Goal: Find contact information: Find contact information

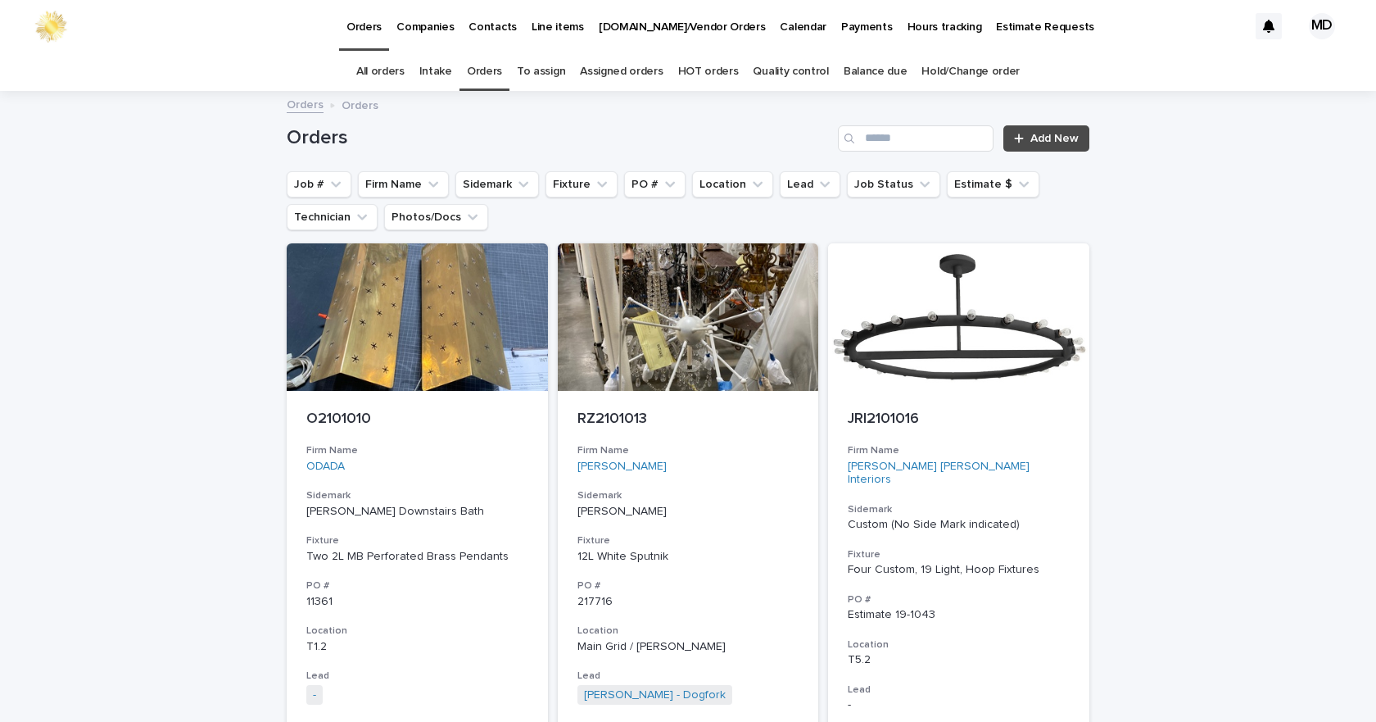
click at [482, 27] on p "Contacts" at bounding box center [493, 17] width 48 height 34
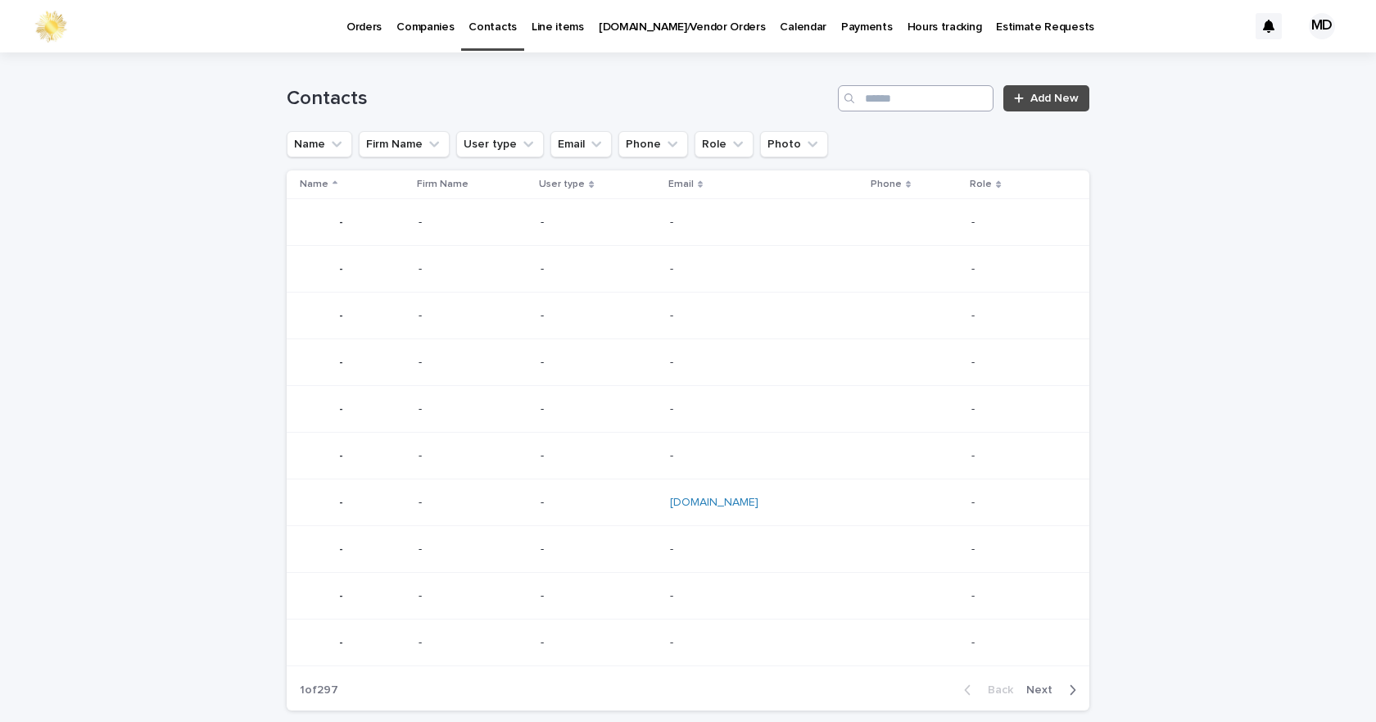
drag, startPoint x: 944, startPoint y: 66, endPoint x: 948, endPoint y: 91, distance: 24.8
click at [944, 70] on div "Contacts Add New" at bounding box center [688, 91] width 803 height 79
click at [948, 91] on input "Search" at bounding box center [916, 98] width 156 height 26
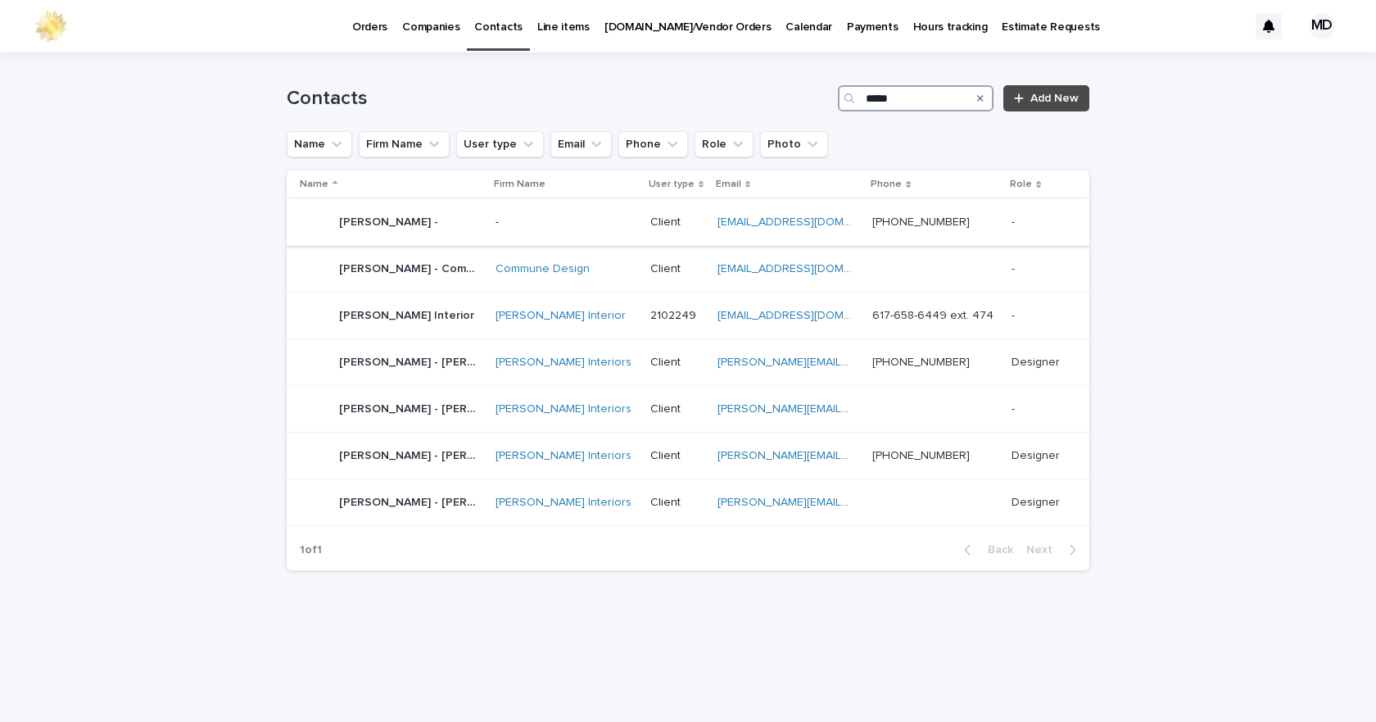
type input "****"
click at [770, 225] on link "[EMAIL_ADDRESS][DOMAIN_NAME]" at bounding box center [810, 221] width 185 height 11
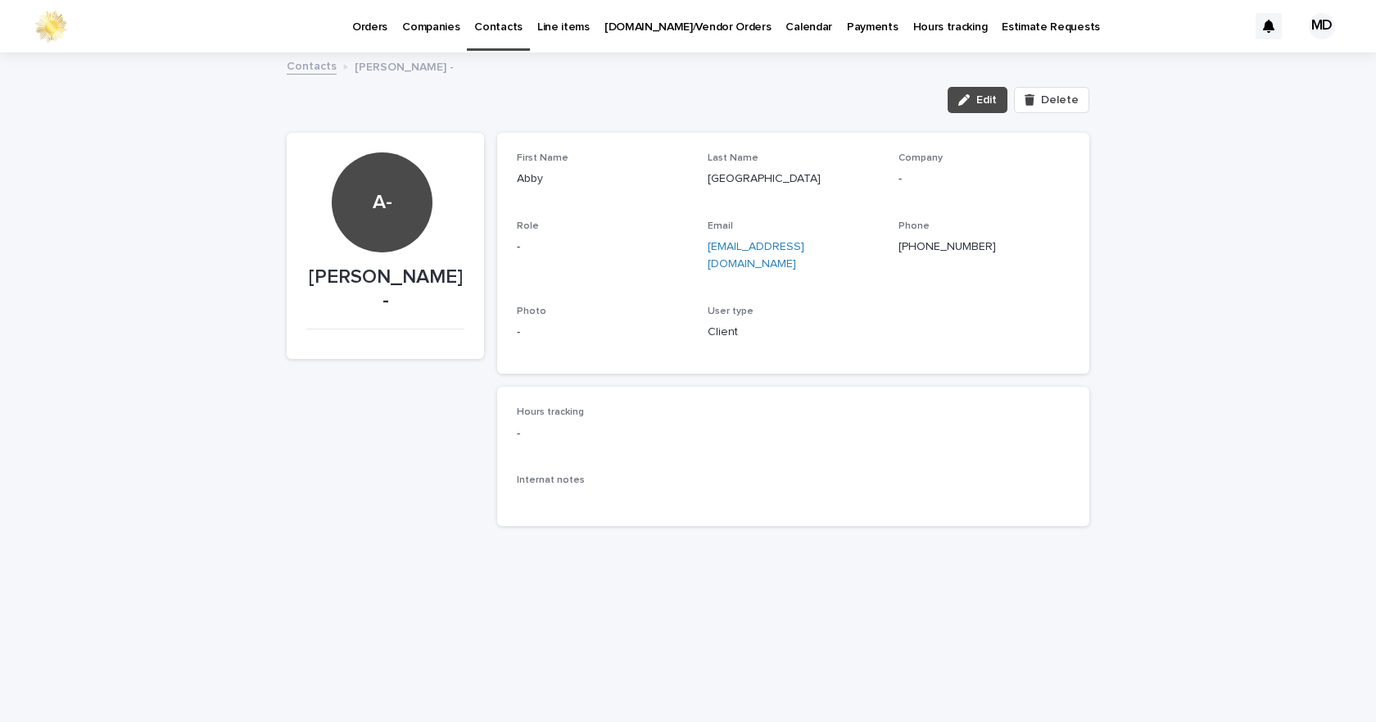
drag, startPoint x: 731, startPoint y: 263, endPoint x: 709, endPoint y: 251, distance: 24.6
click at [709, 251] on p "[EMAIL_ADDRESS][DOMAIN_NAME]" at bounding box center [793, 255] width 171 height 34
copy link "[EMAIL_ADDRESS][DOMAIN_NAME]"
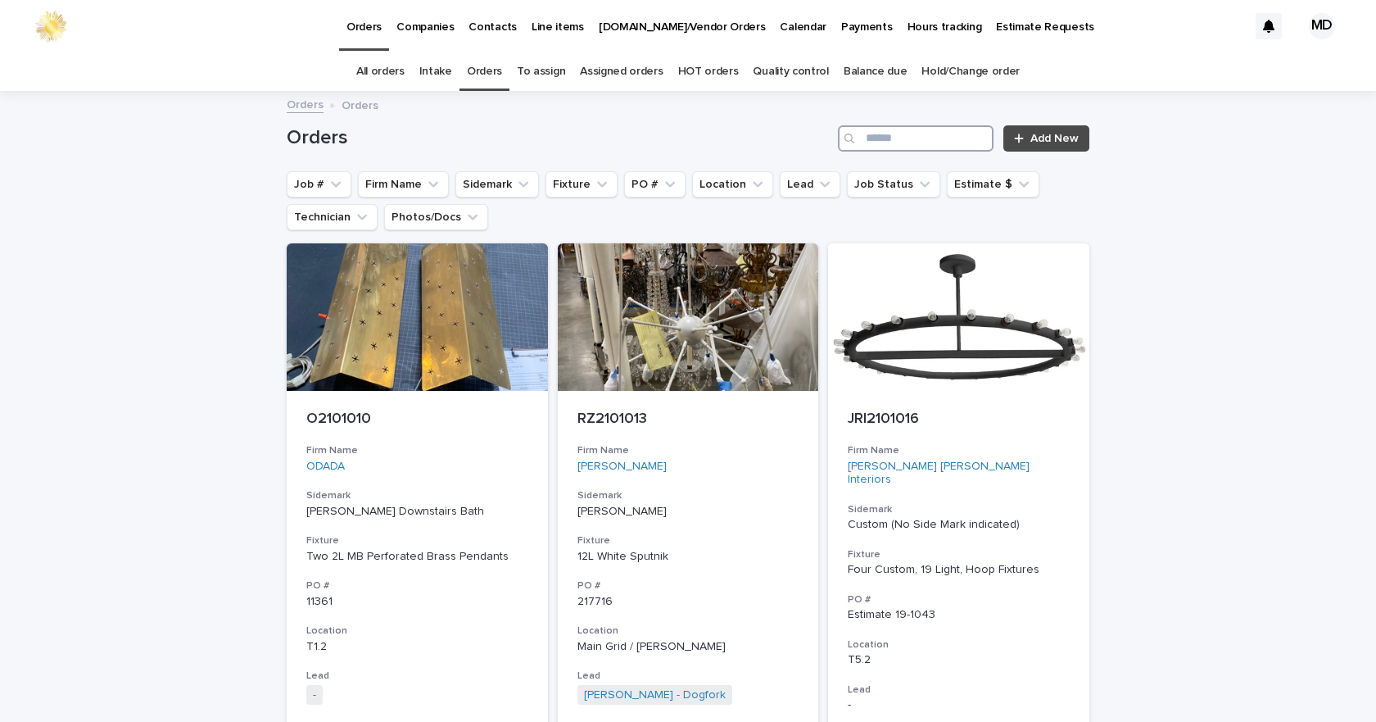
click at [898, 150] on input "Search" at bounding box center [916, 138] width 156 height 26
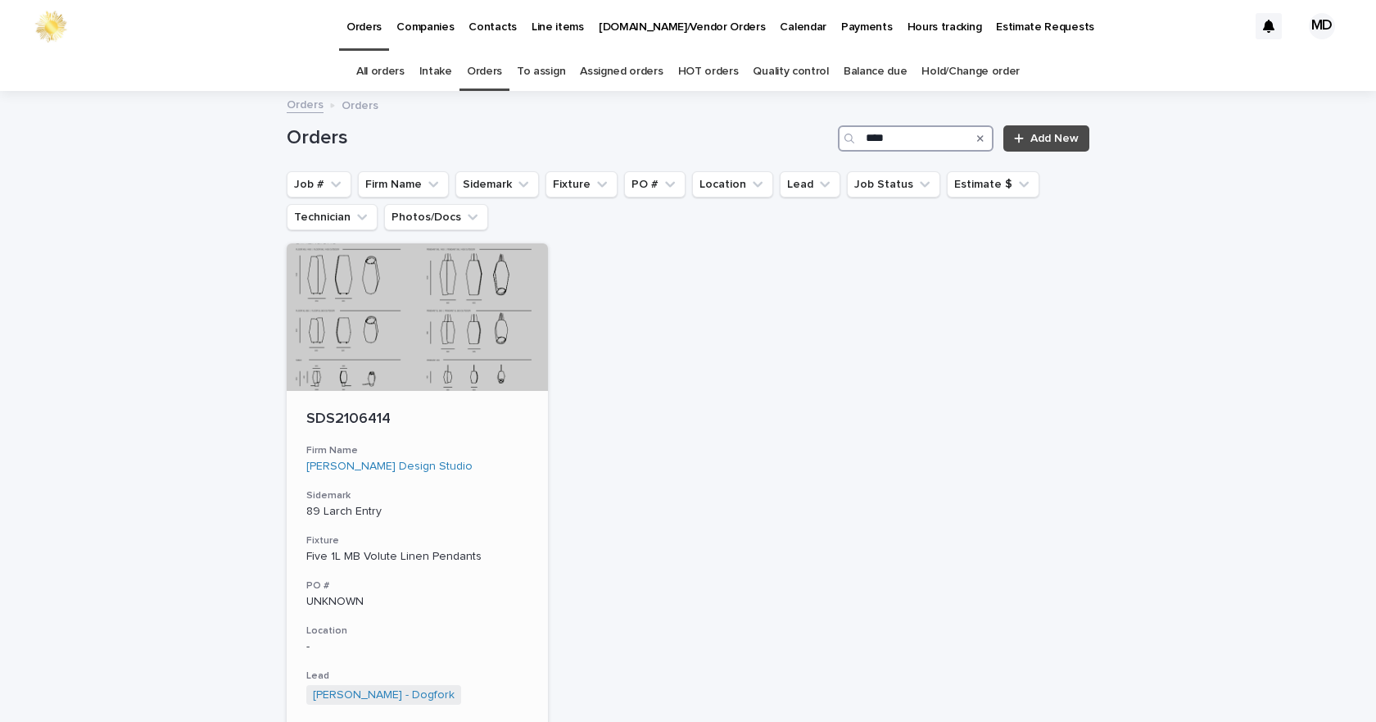
type input "****"
click at [375, 404] on div "SDS2106414 Firm Name Sullivan Design Studio Sidemark 89 Larch Entry Fixture Fiv…" at bounding box center [417, 625] width 261 height 469
